Goal: Task Accomplishment & Management: Manage account settings

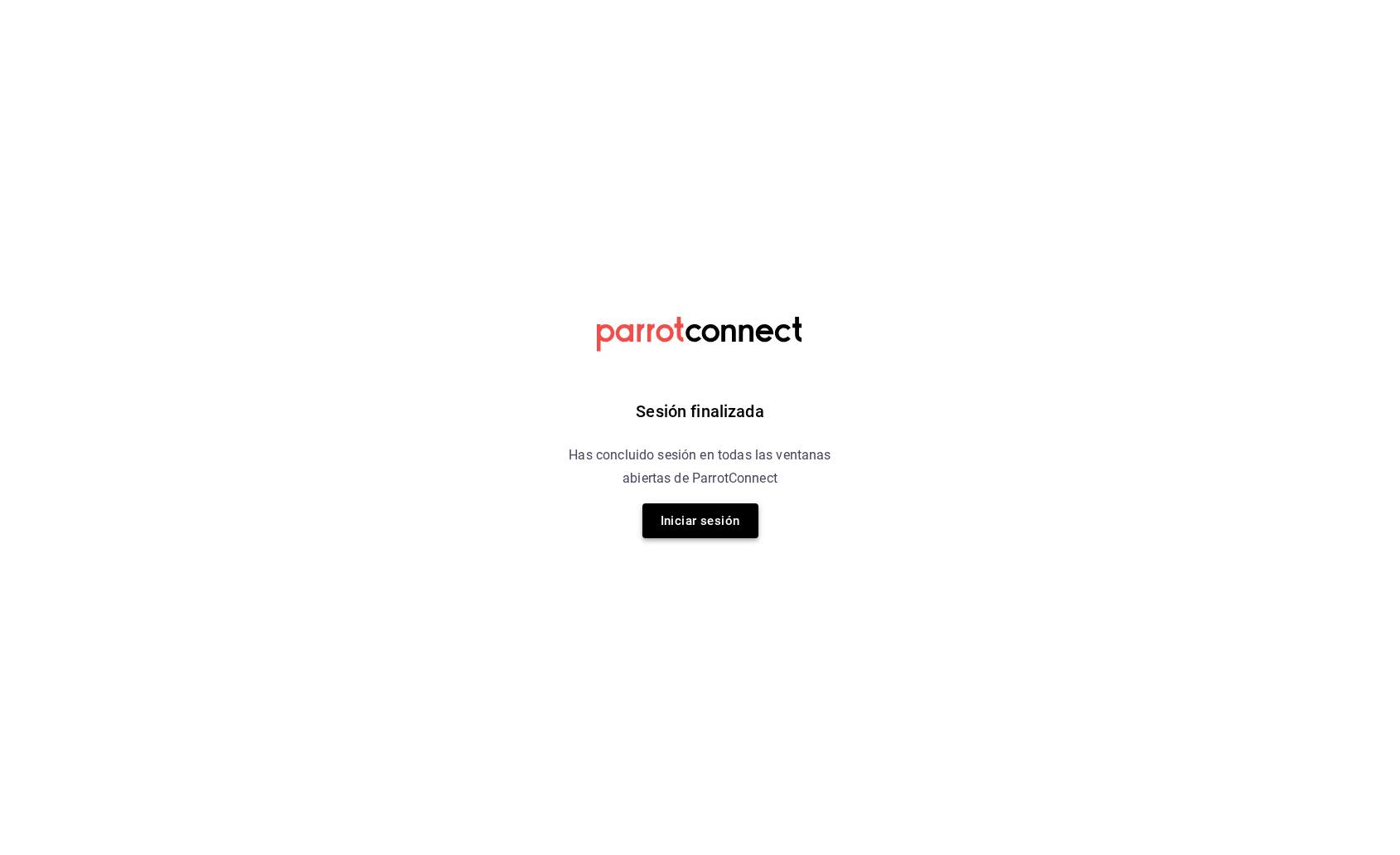
click at [699, 525] on button "Iniciar sesión" at bounding box center [700, 520] width 116 height 34
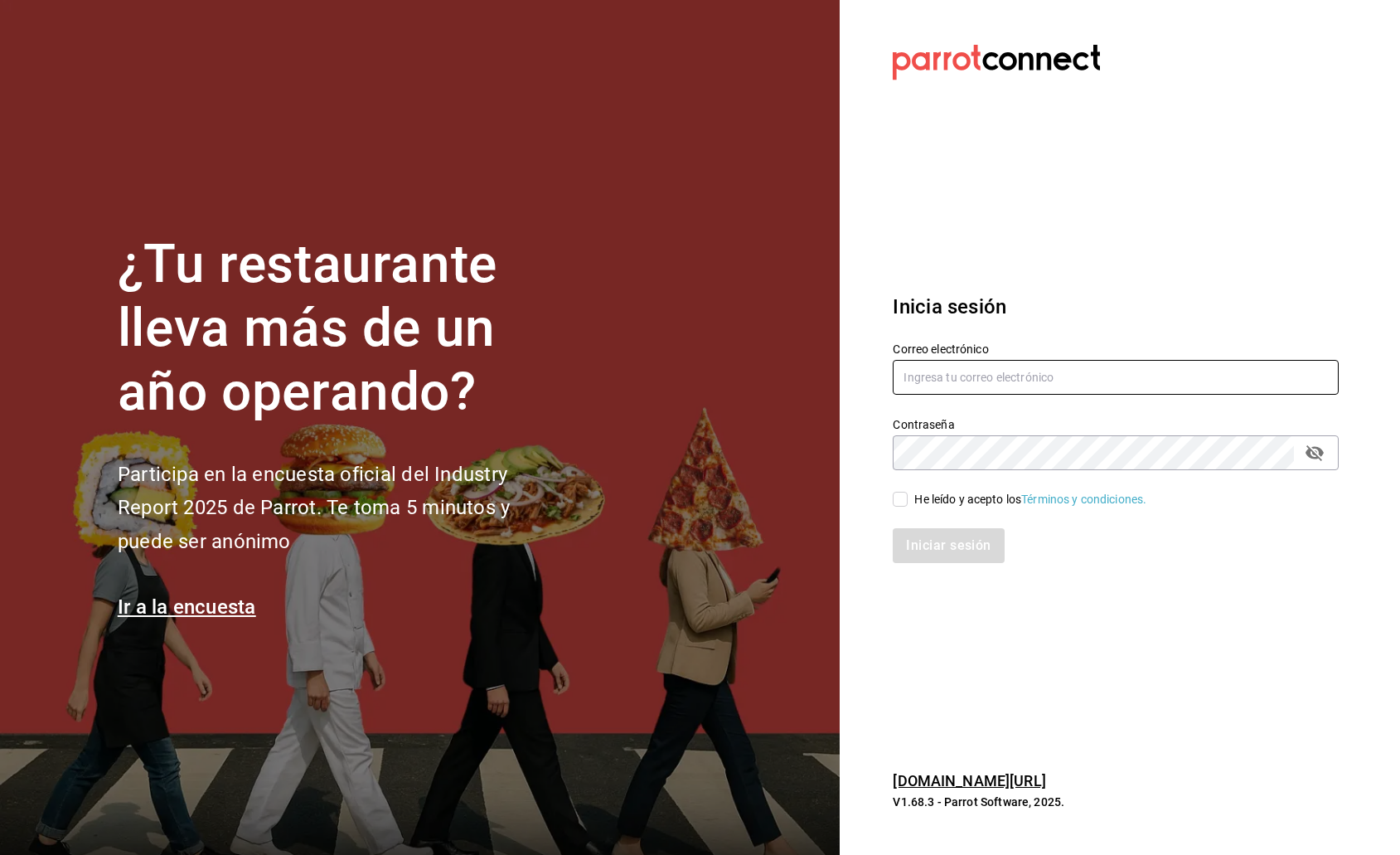
type input "[EMAIL_ADDRESS][DOMAIN_NAME]"
click at [898, 496] on input "He leído y acepto los Términos y condiciones." at bounding box center [899, 498] width 15 height 15
checkbox input "true"
click at [927, 547] on button "Iniciar sesión" at bounding box center [948, 545] width 112 height 34
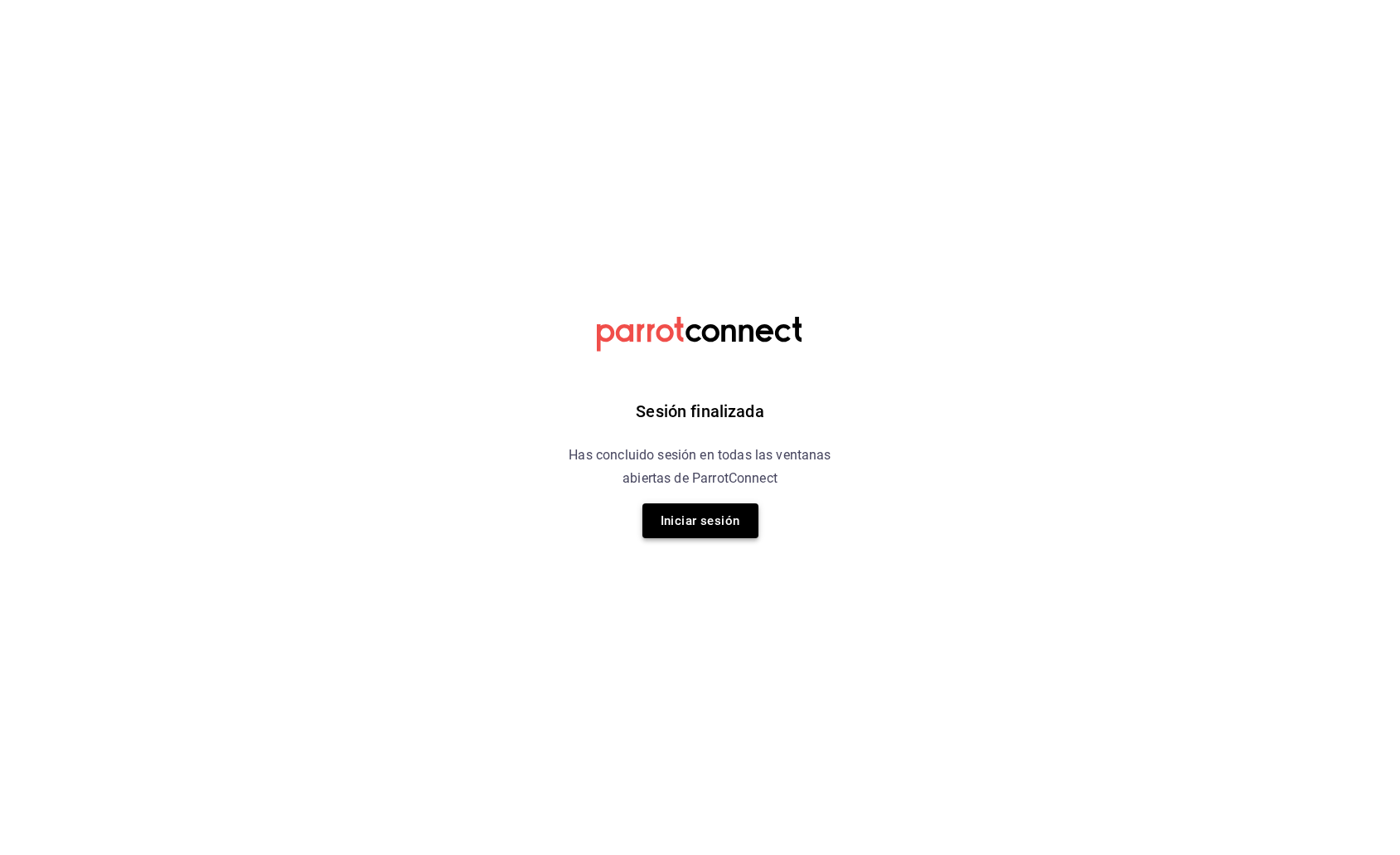
click at [685, 521] on button "Iniciar sesión" at bounding box center [700, 520] width 116 height 34
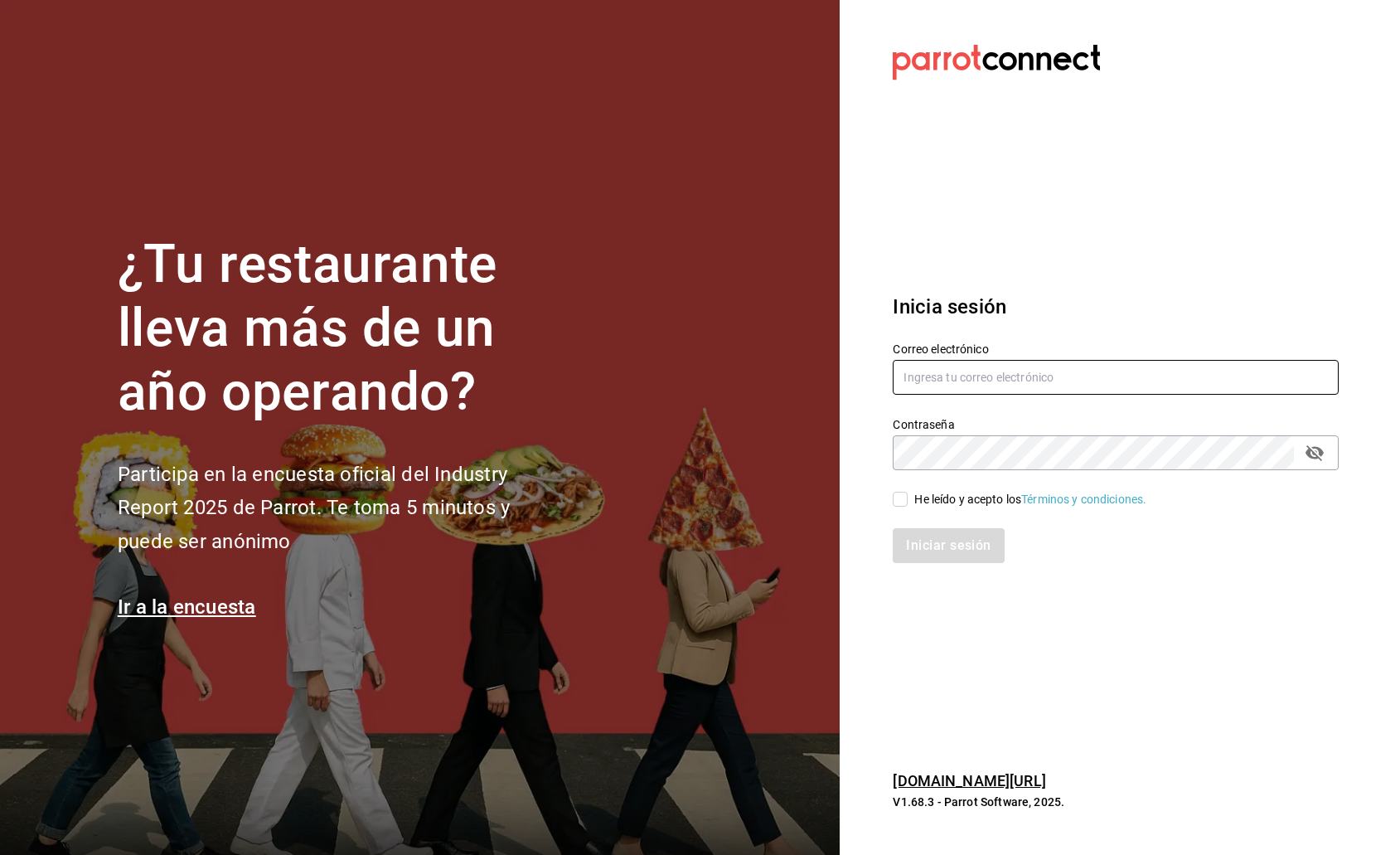
type input "[EMAIL_ADDRESS][DOMAIN_NAME]"
click at [906, 495] on input "He leído y acepto los Términos y condiciones." at bounding box center [899, 498] width 15 height 15
checkbox input "true"
click at [941, 547] on button "Iniciar sesión" at bounding box center [948, 545] width 112 height 34
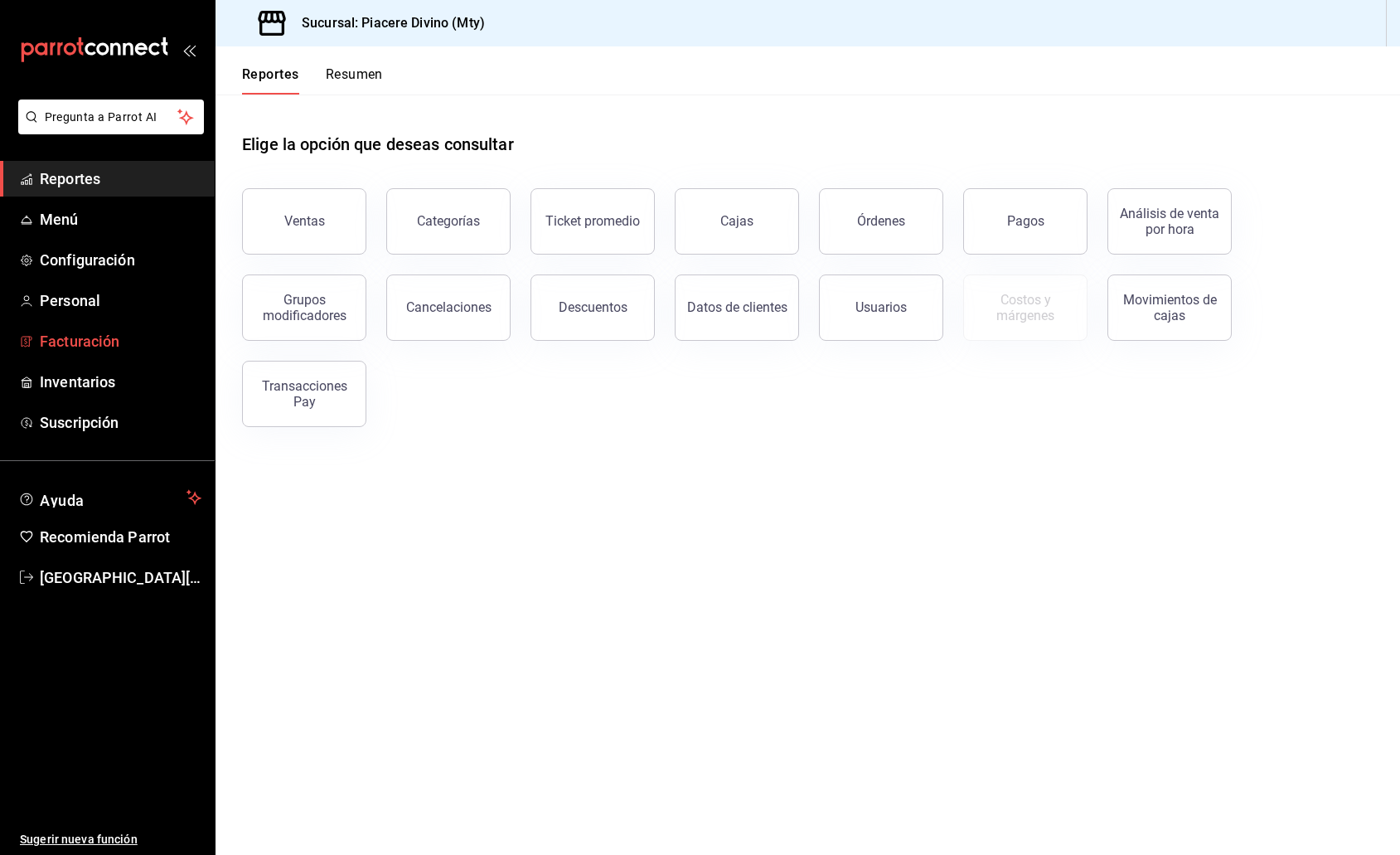
drag, startPoint x: 85, startPoint y: 339, endPoint x: 922, endPoint y: 626, distance: 884.8
click at [86, 339] on span "Facturación" at bounding box center [120, 341] width 161 height 23
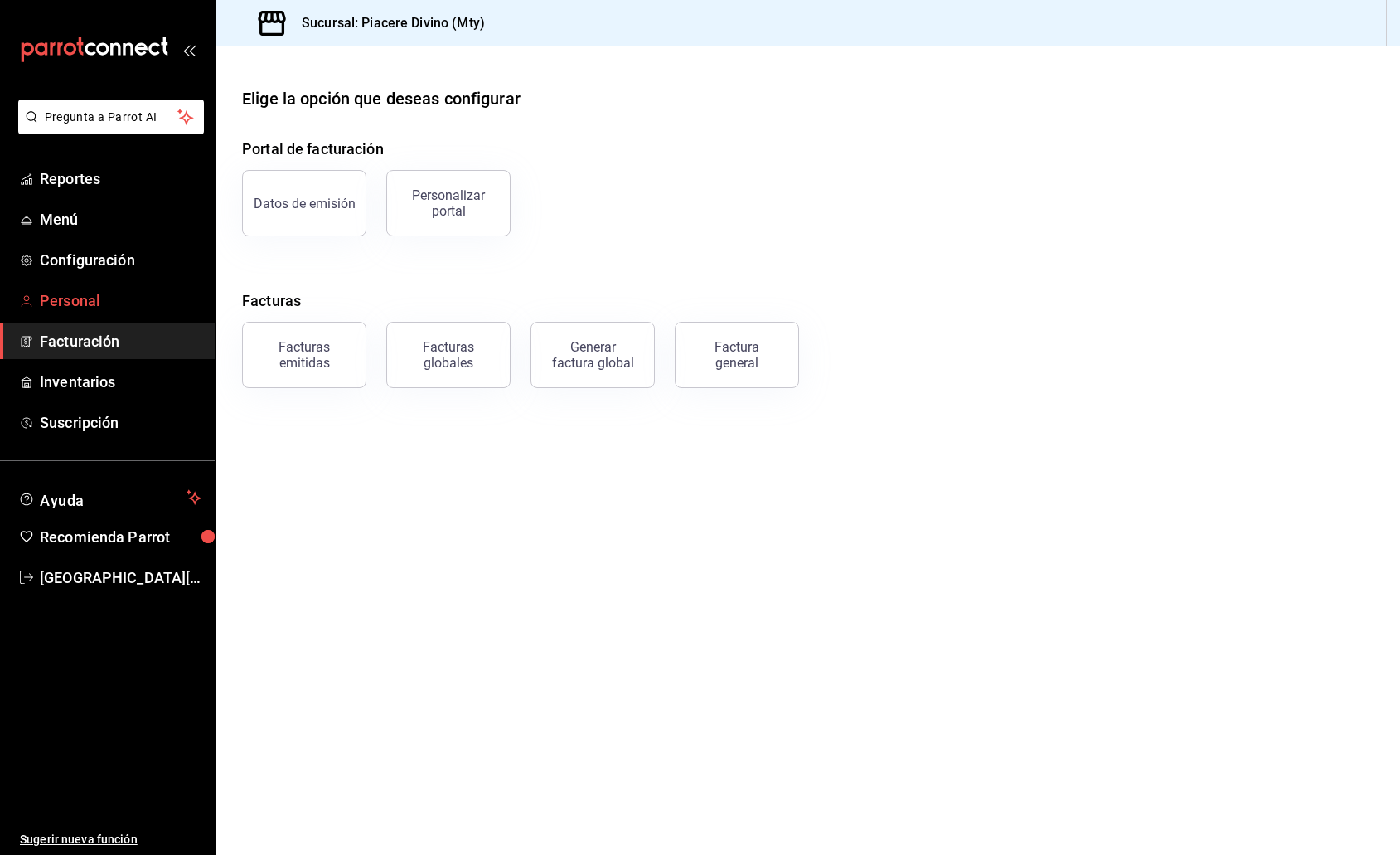
click at [87, 297] on span "Personal" at bounding box center [120, 300] width 161 height 23
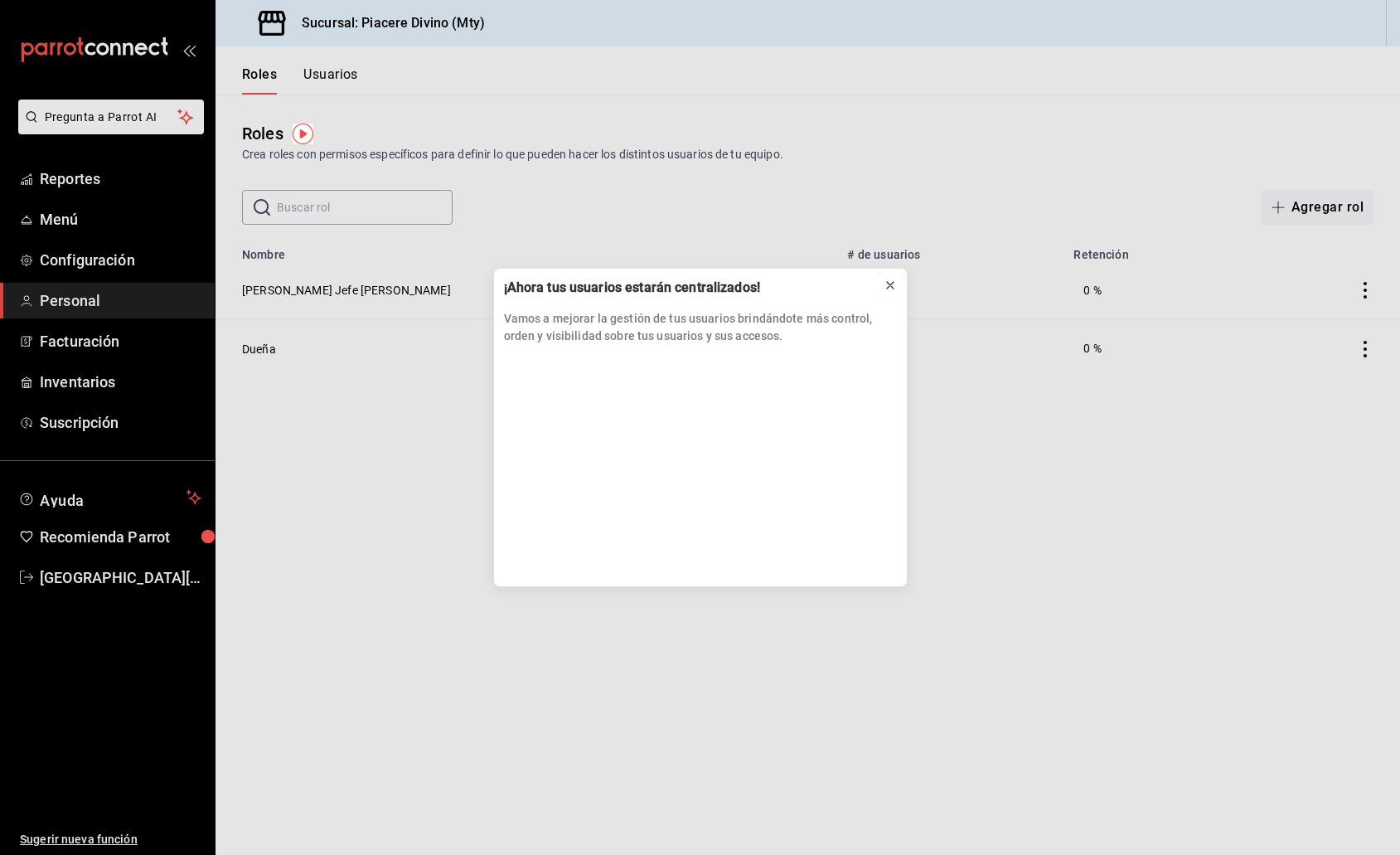
click at [887, 283] on icon at bounding box center [890, 285] width 7 height 7
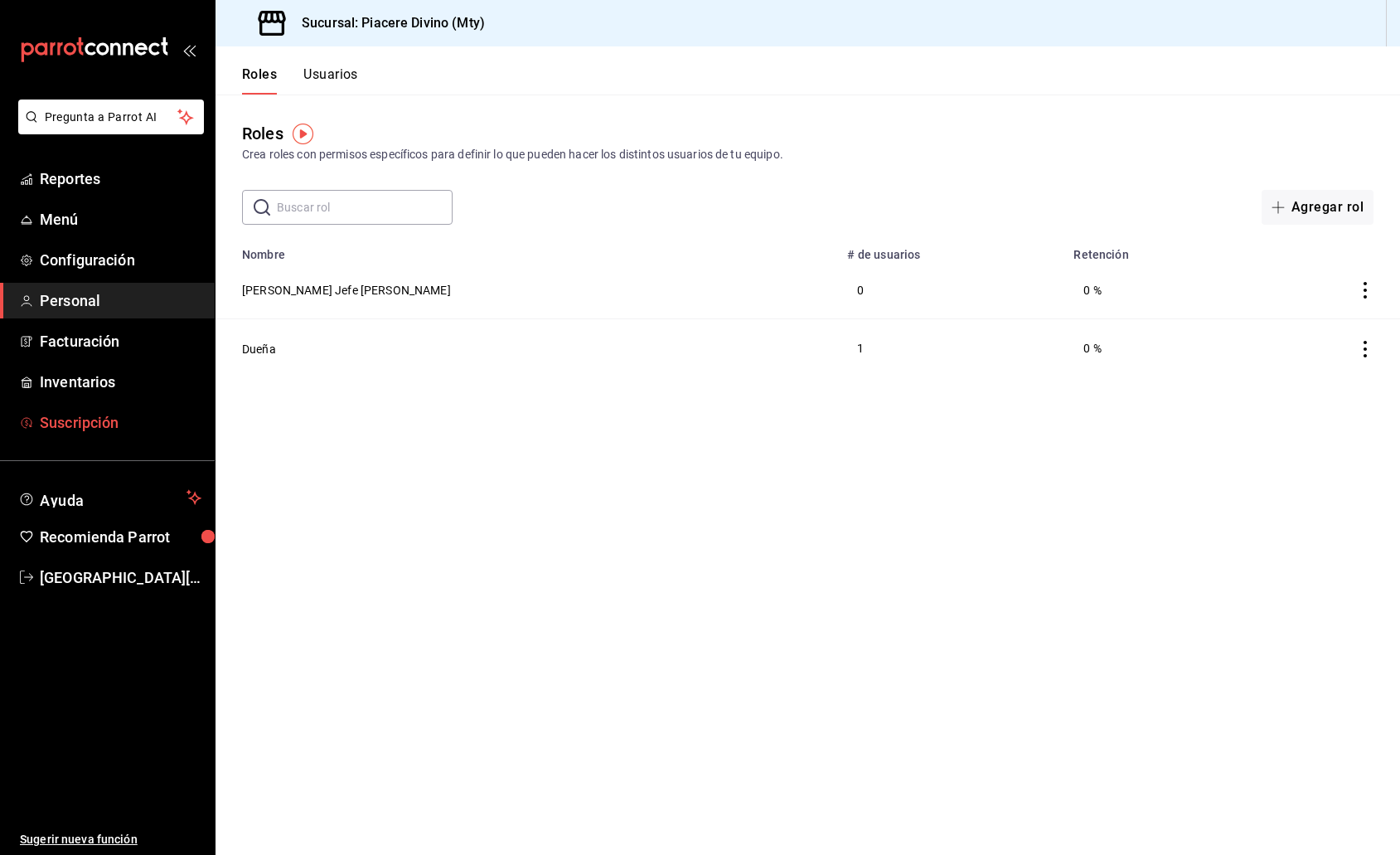
click at [89, 417] on span "Suscripción" at bounding box center [120, 422] width 161 height 23
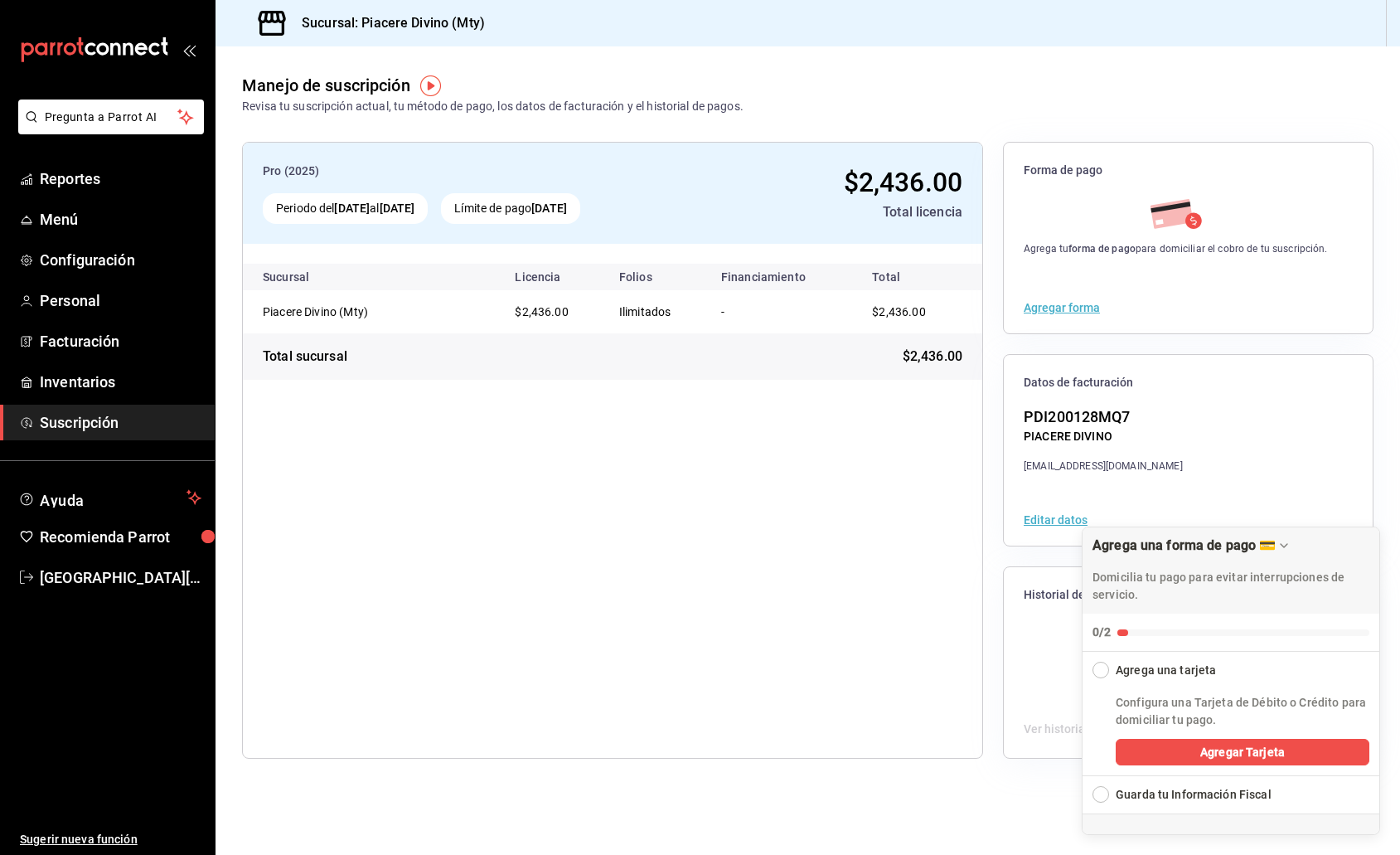
click at [755, 561] on div "Pro (2025) Periodo del 10 jun 2025 al 10 sep 2025 Límite de pago 10 sep 2025 $2…" at bounding box center [612, 450] width 740 height 617
